Goal: Task Accomplishment & Management: Use online tool/utility

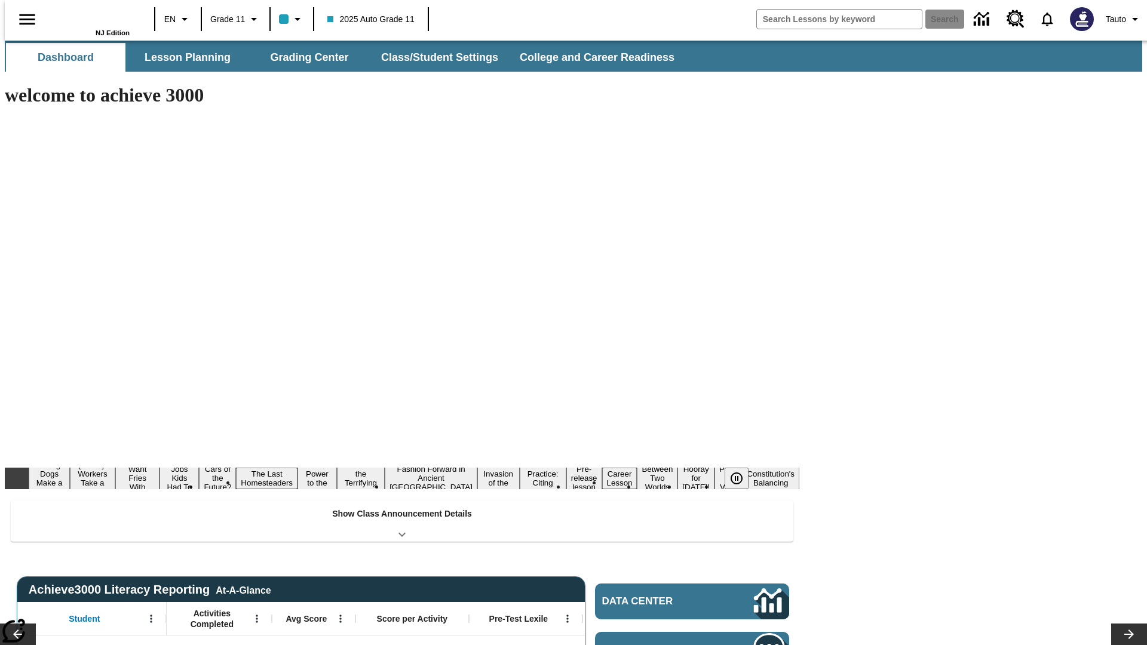
type input "-1"
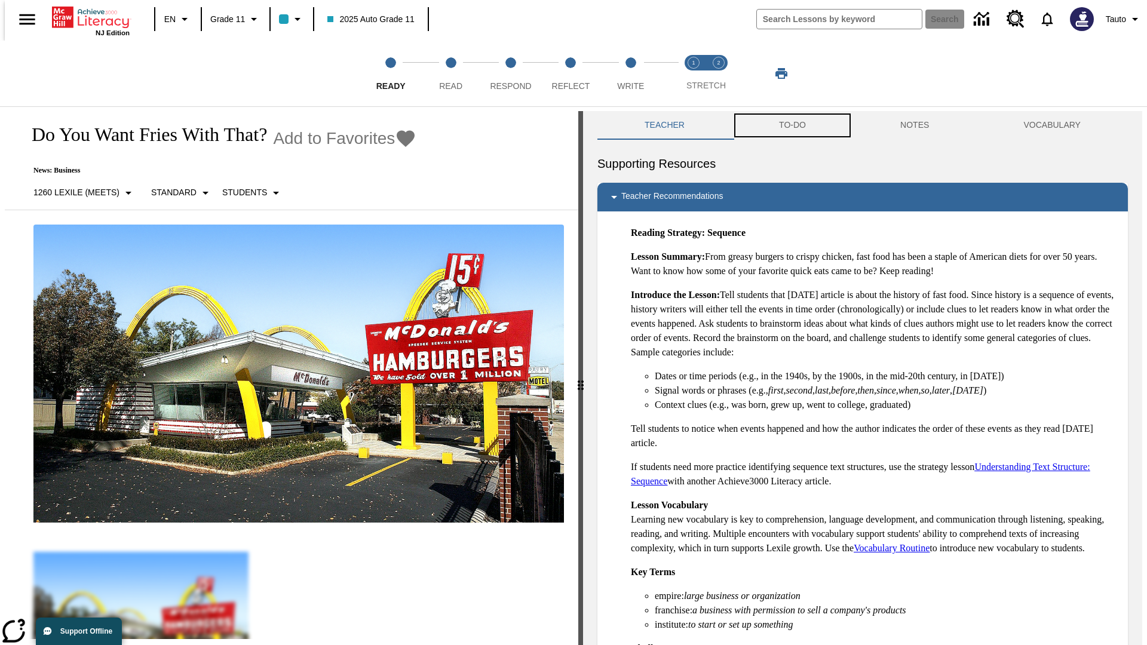
click at [791, 125] on button "TO-DO" at bounding box center [792, 125] width 121 height 29
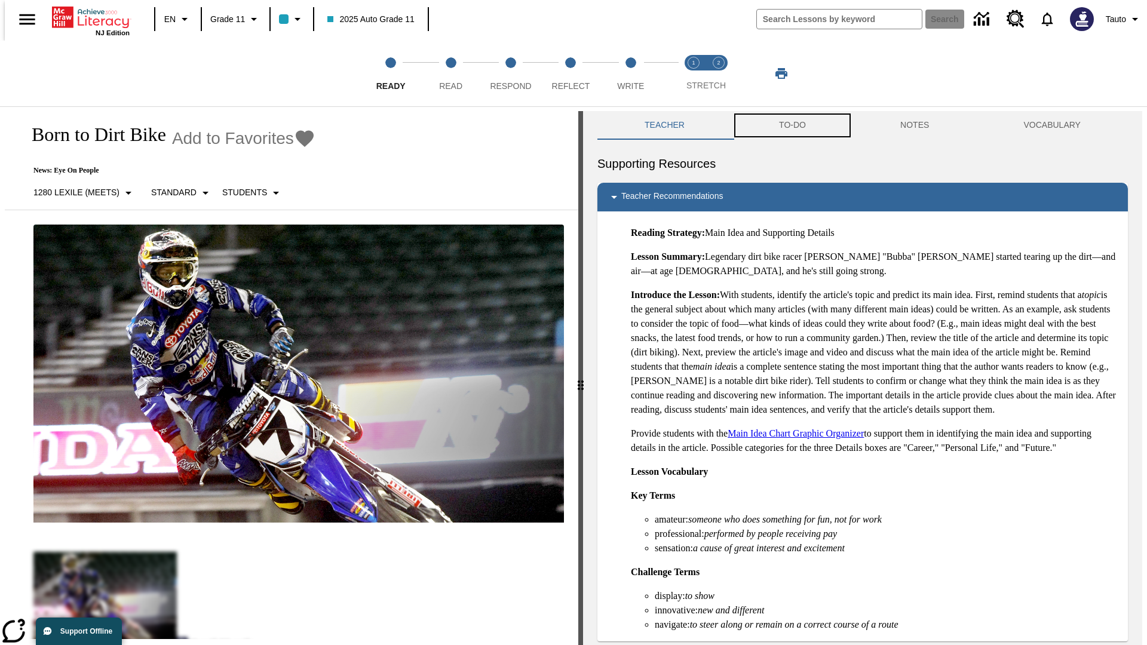
click at [791, 125] on button "TO-DO" at bounding box center [792, 125] width 121 height 29
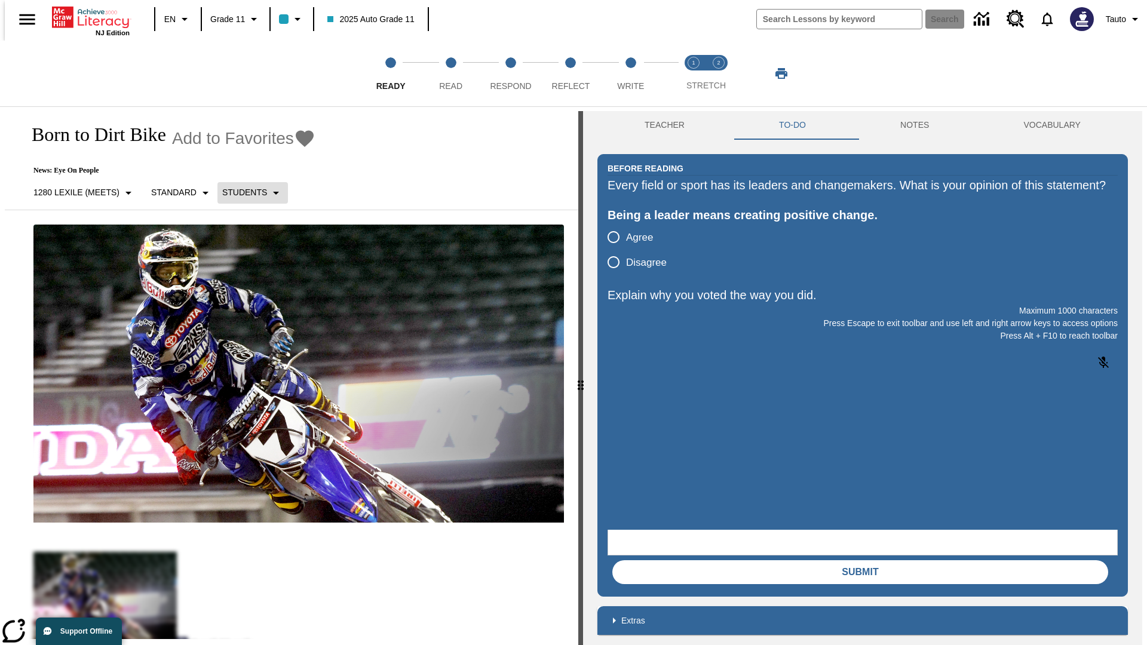
click at [245, 192] on p "Students" at bounding box center [244, 192] width 45 height 13
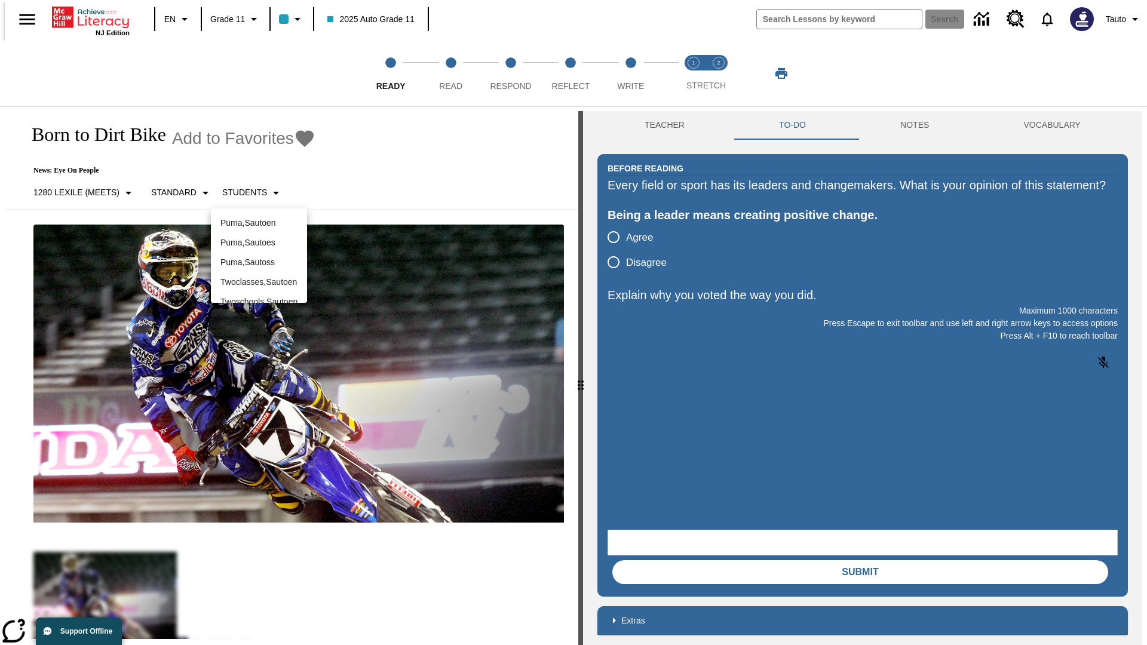
click at [573, 323] on div at bounding box center [573, 322] width 1147 height 645
